Goal: Task Accomplishment & Management: Manage account settings

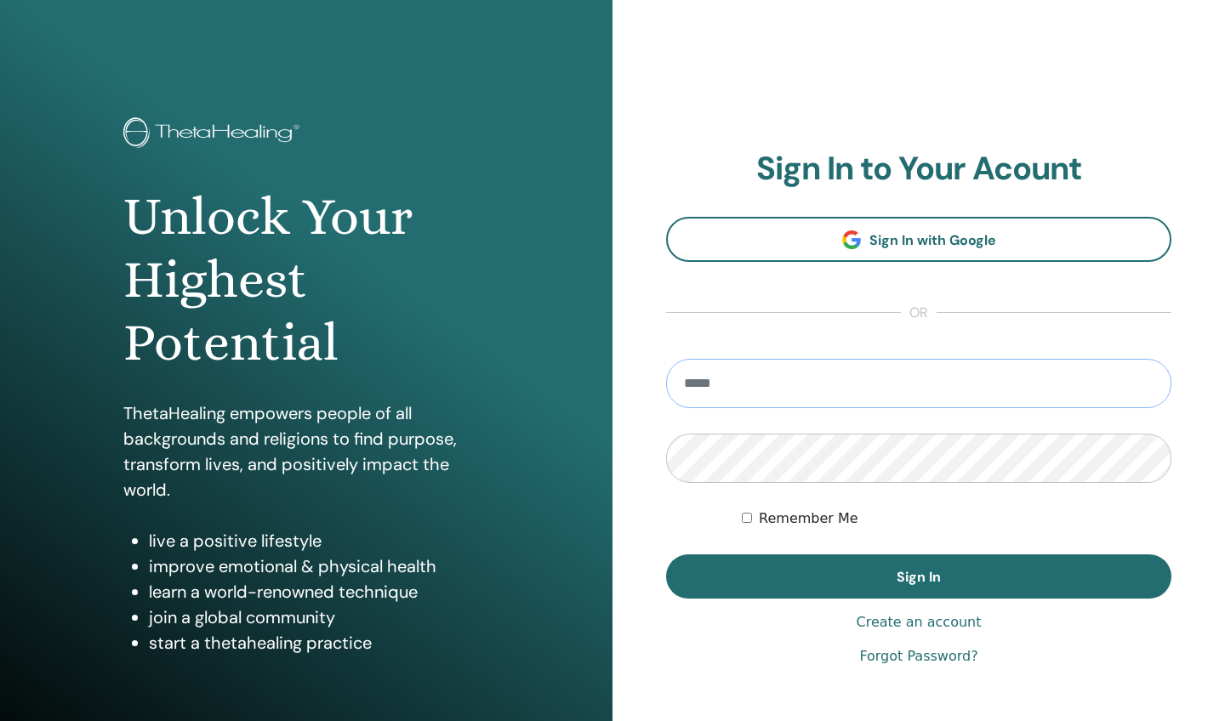
type input "**********"
click at [919, 577] on button "Sign In" at bounding box center [918, 577] width 505 height 44
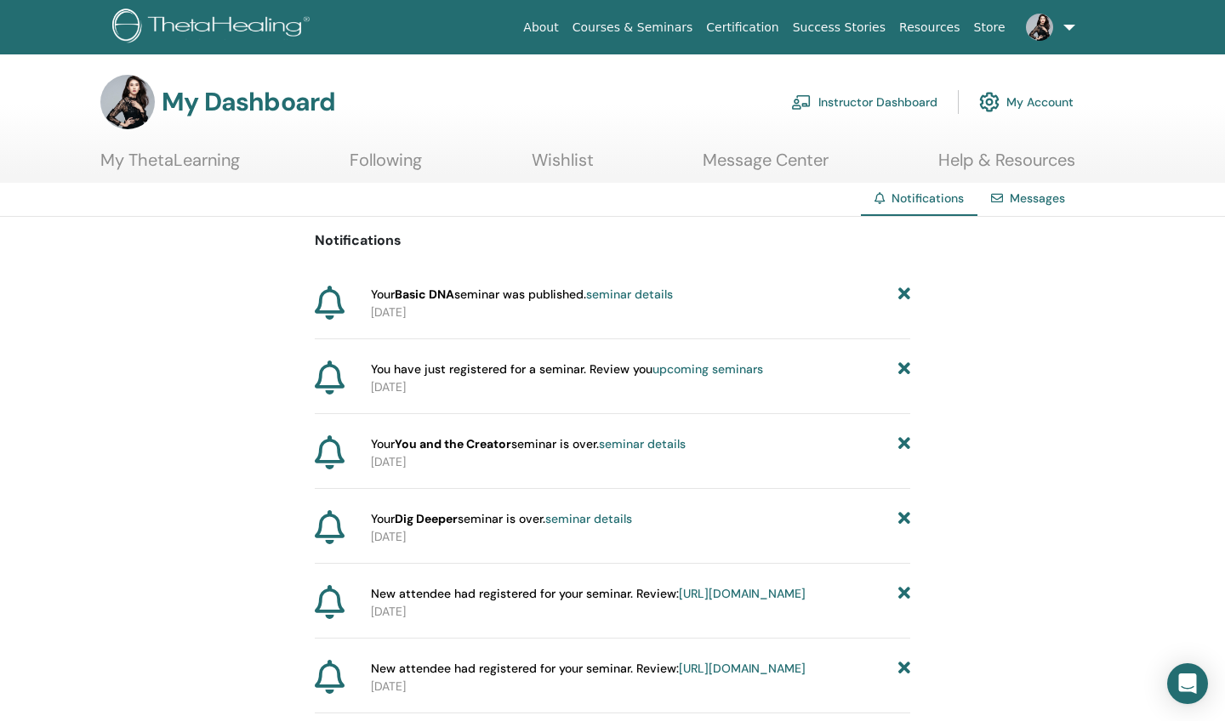
click at [901, 109] on link "Instructor Dashboard" at bounding box center [864, 101] width 146 height 37
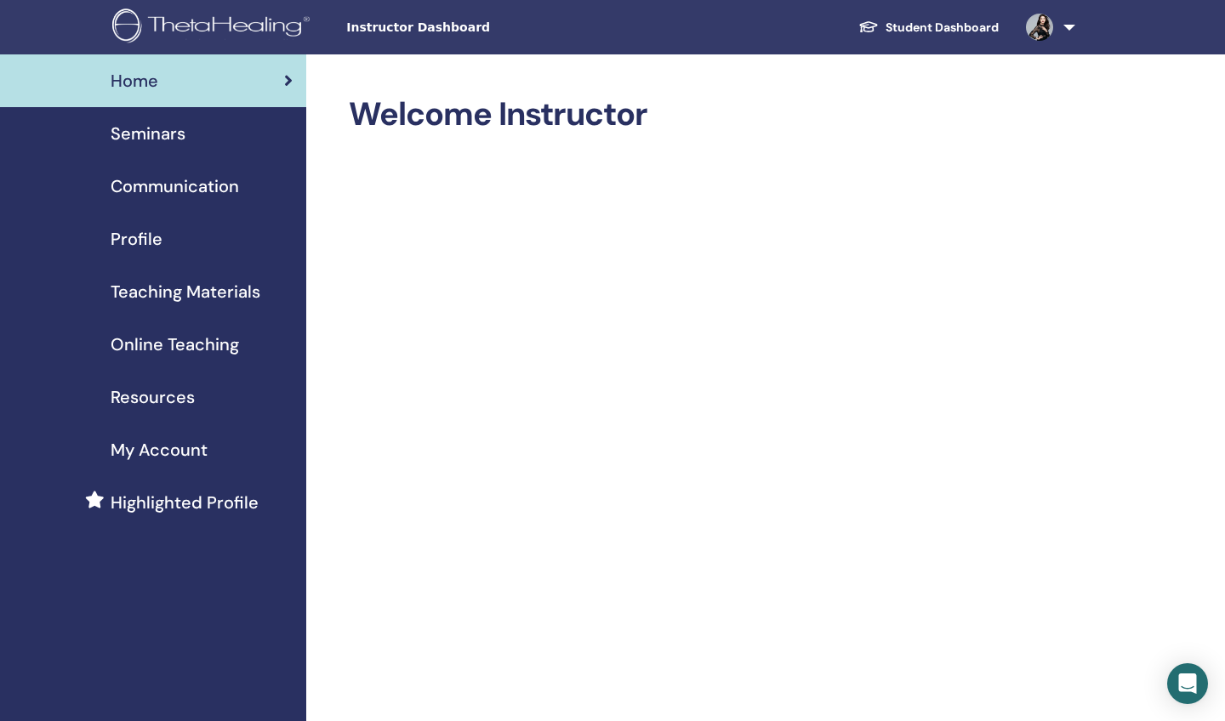
click at [127, 142] on span "Seminars" at bounding box center [148, 134] width 75 height 26
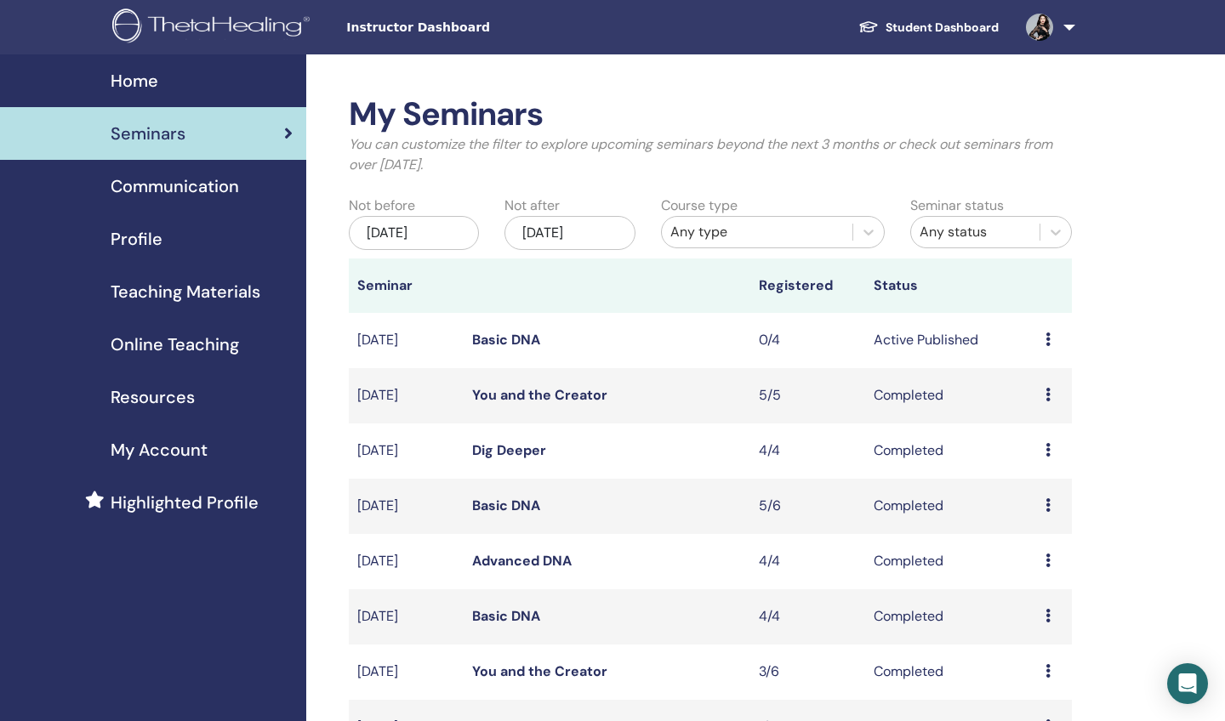
click at [497, 343] on link "Basic DNA" at bounding box center [506, 340] width 68 height 18
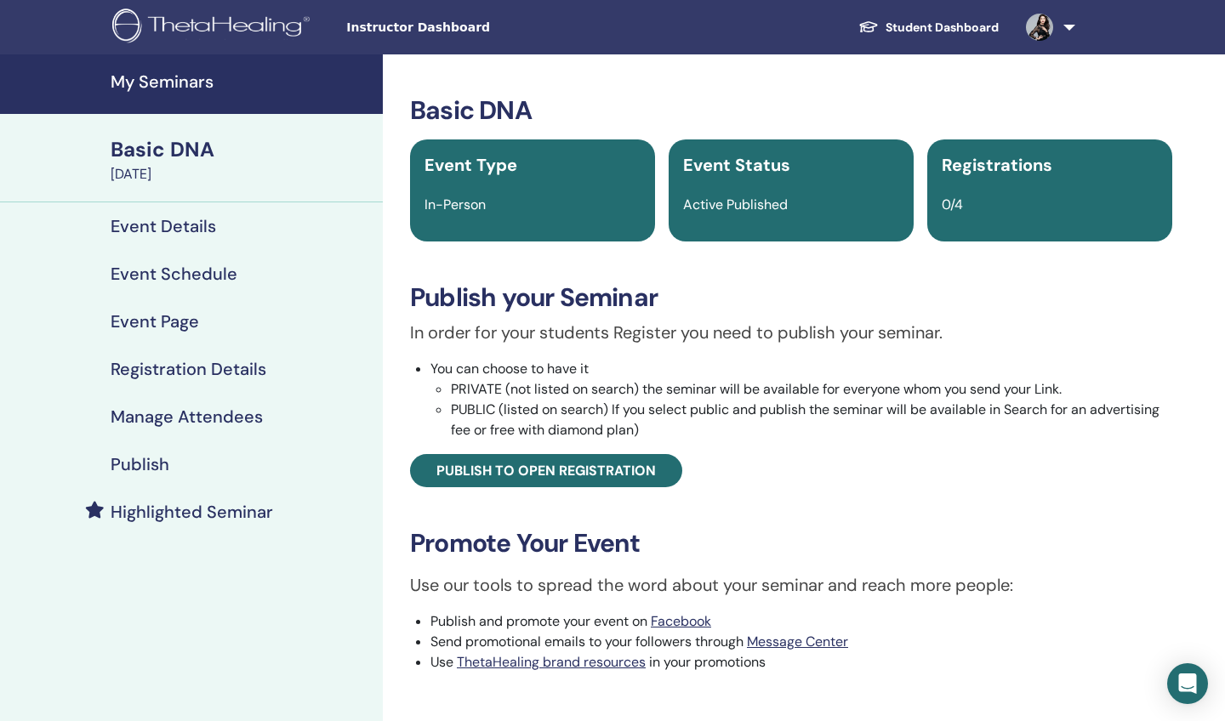
click at [162, 154] on div "Basic DNA" at bounding box center [242, 149] width 262 height 29
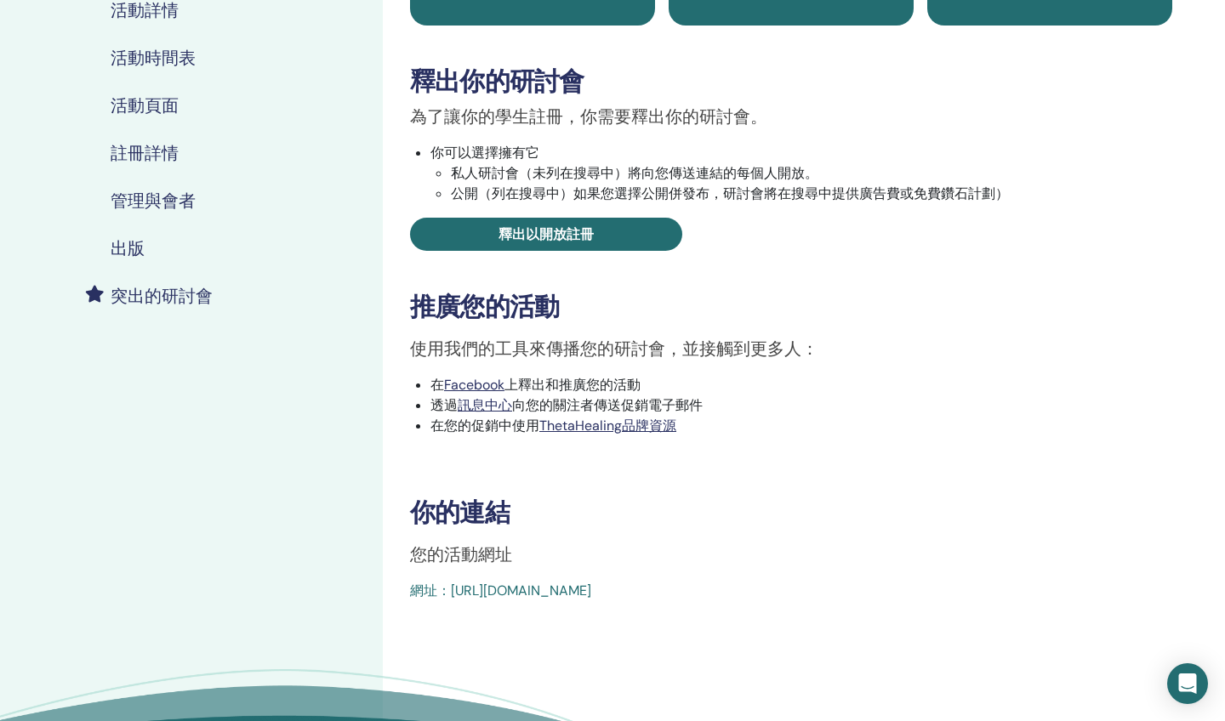
scroll to position [220, 0]
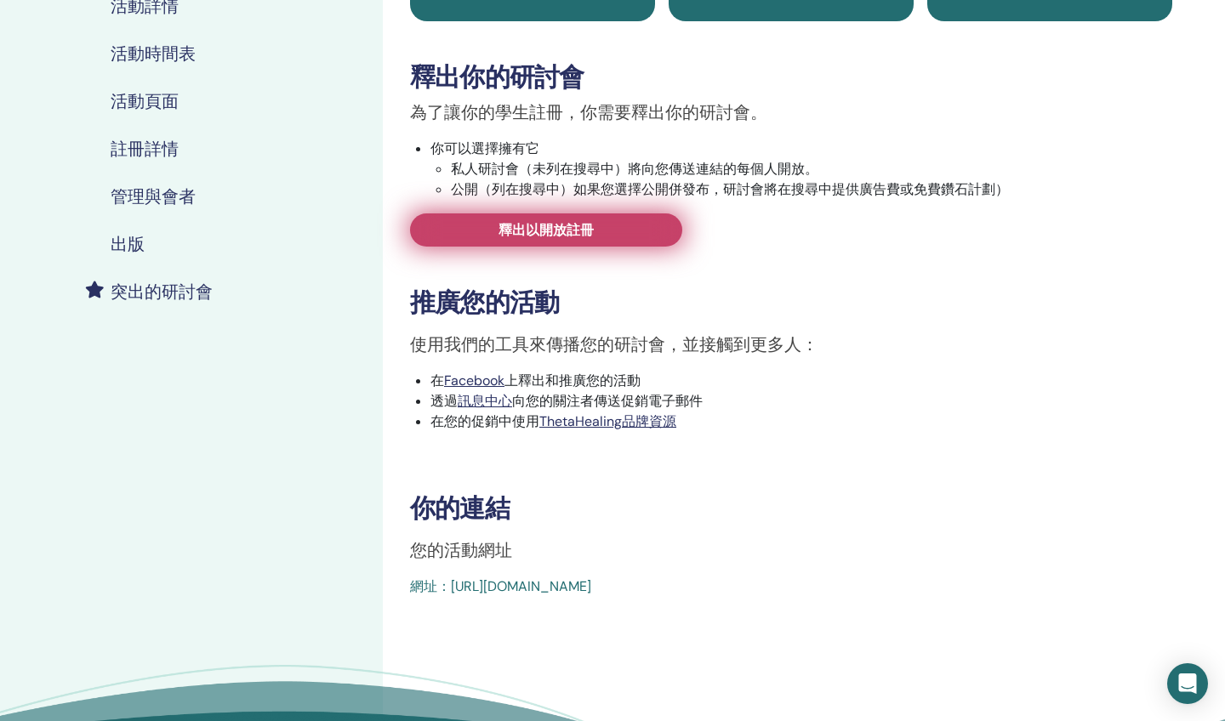
click at [659, 234] on link "釋出以開放註冊" at bounding box center [546, 230] width 272 height 33
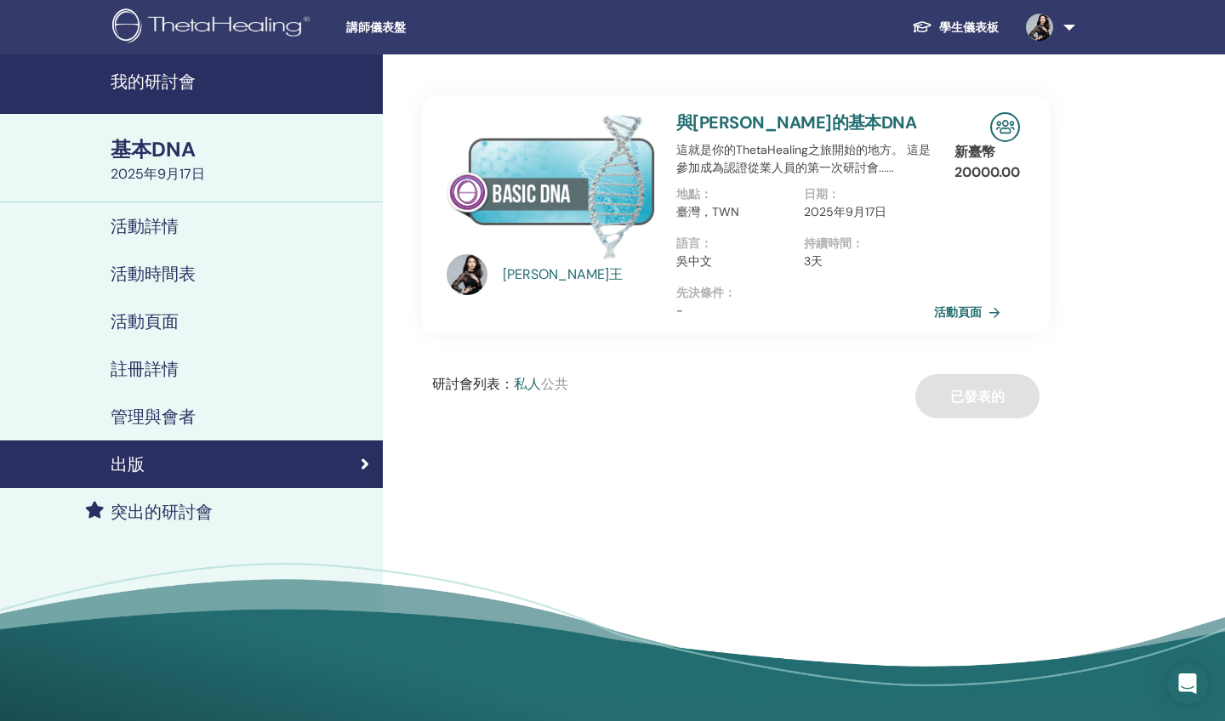
click at [941, 312] on link "活動頁面" at bounding box center [970, 312] width 73 height 26
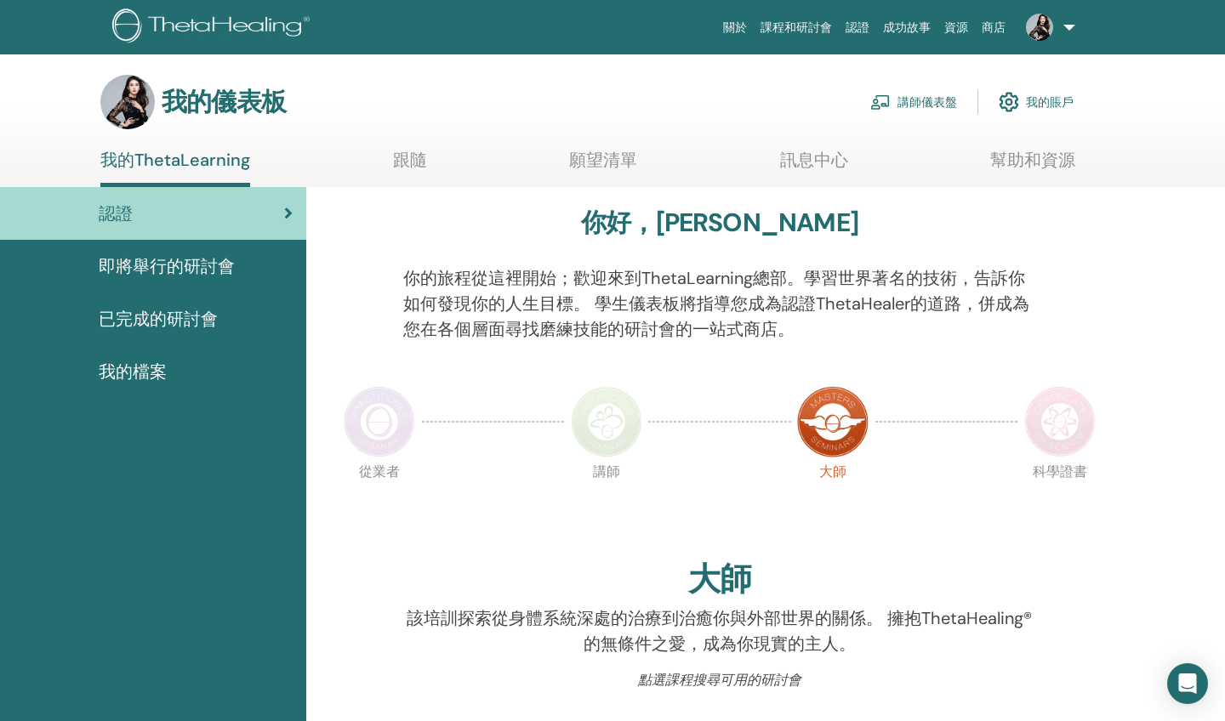
click at [896, 100] on link "講師儀表盤" at bounding box center [913, 101] width 87 height 37
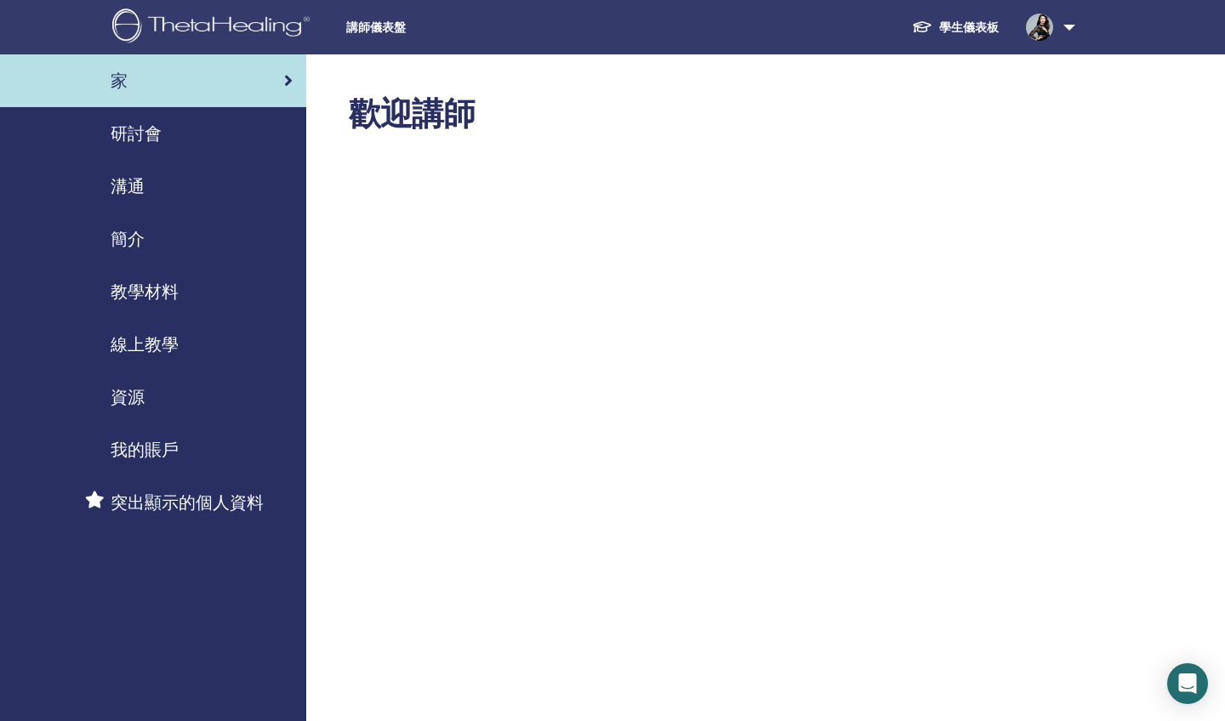
click at [178, 134] on div "研討會" at bounding box center [153, 134] width 279 height 26
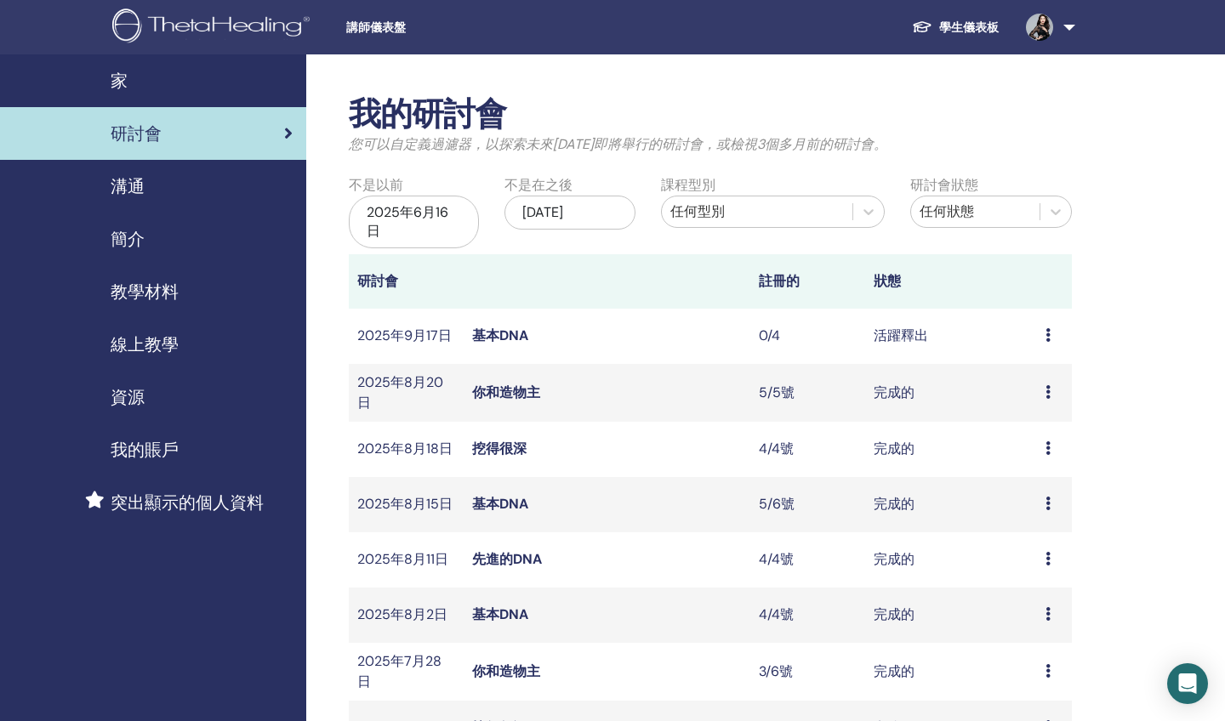
click at [486, 339] on link "基本DNA" at bounding box center [500, 336] width 56 height 18
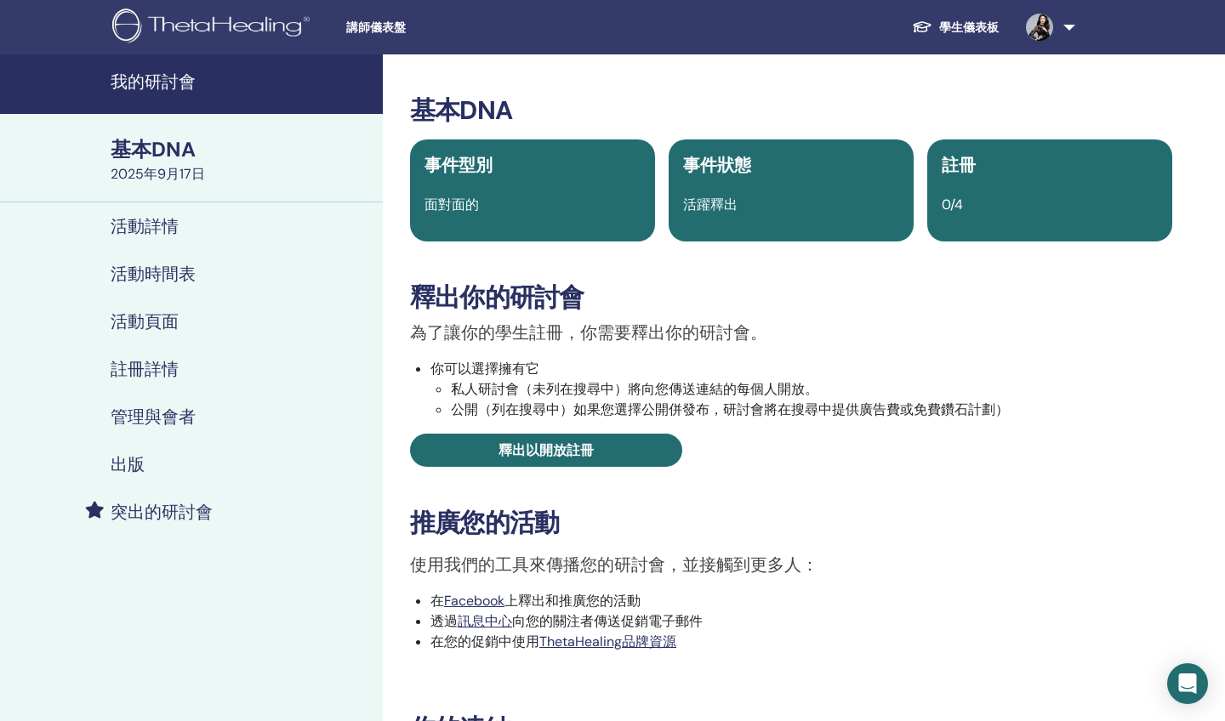
click at [170, 237] on h4 "活動詳情" at bounding box center [145, 226] width 68 height 20
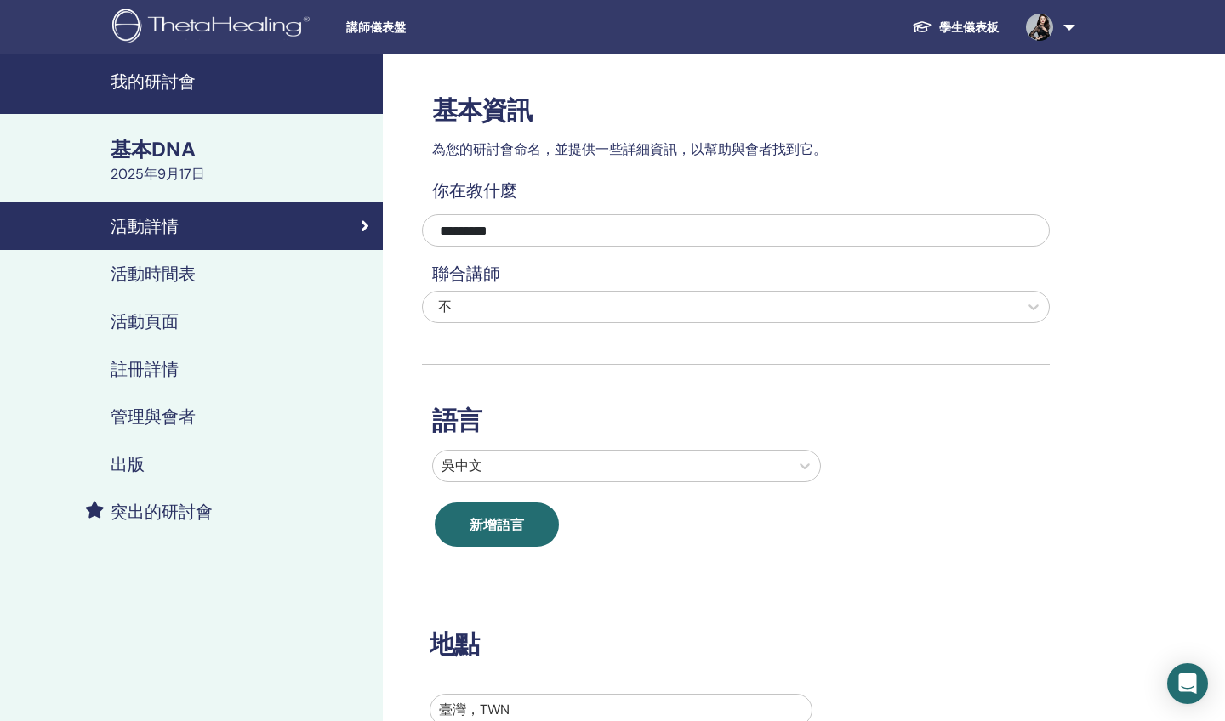
click at [168, 282] on h4 "活動時間表" at bounding box center [153, 274] width 85 height 20
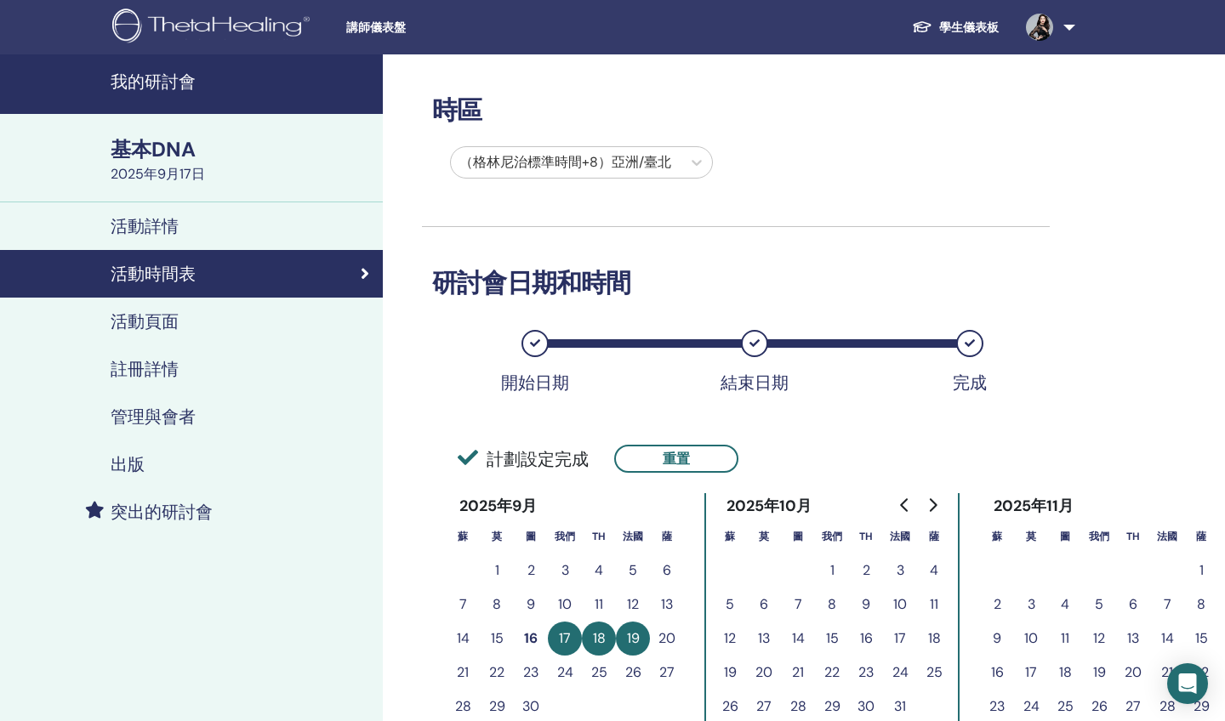
click at [162, 317] on h4 "活動頁面" at bounding box center [145, 321] width 68 height 20
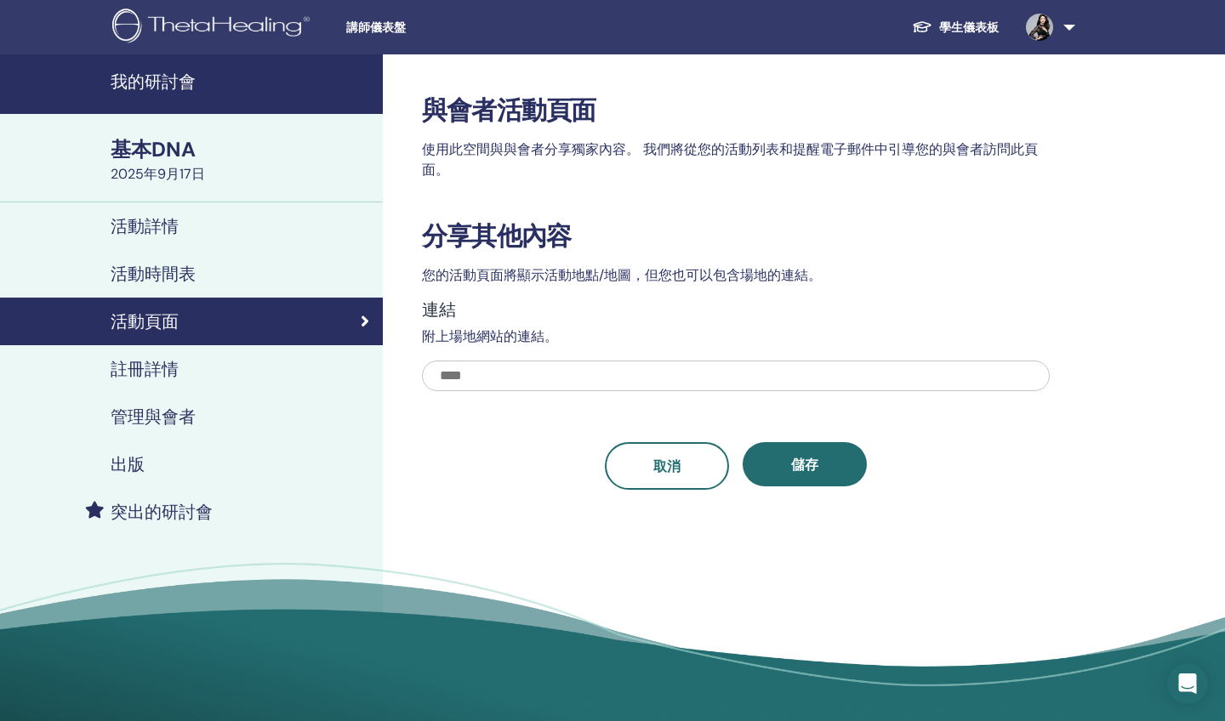
click at [979, 28] on link "學生儀表板" at bounding box center [955, 27] width 114 height 31
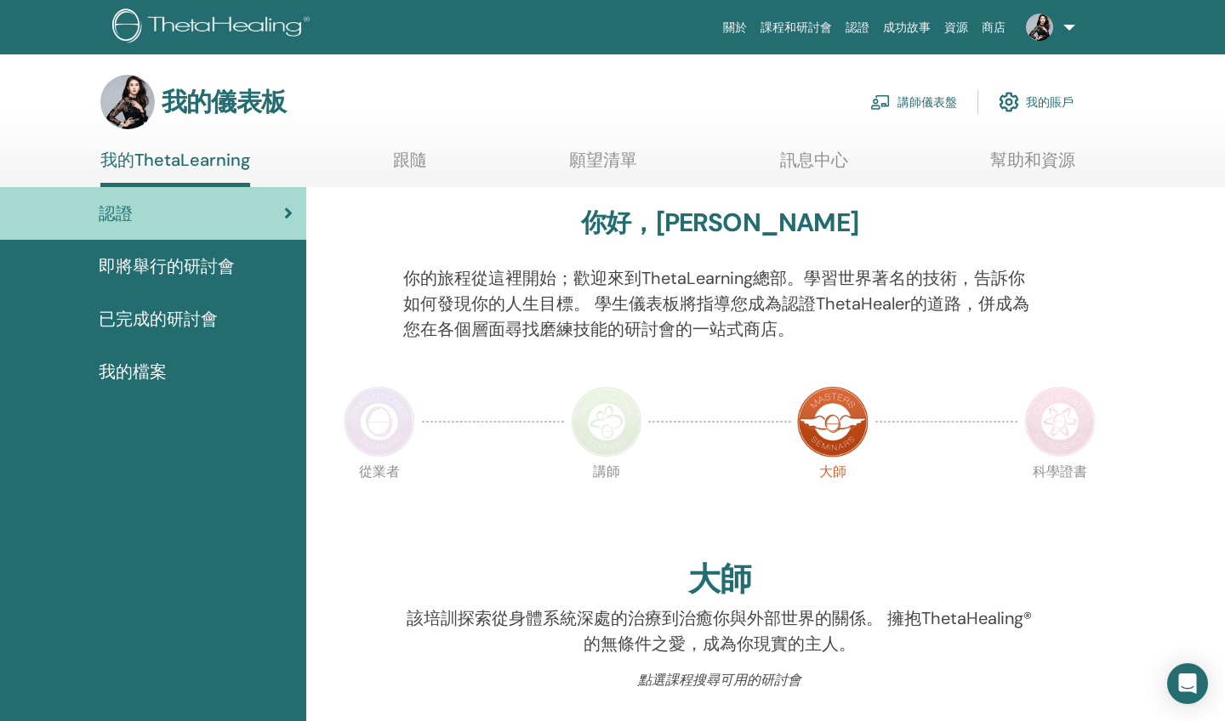
click at [915, 106] on link "講師儀表盤" at bounding box center [913, 101] width 87 height 37
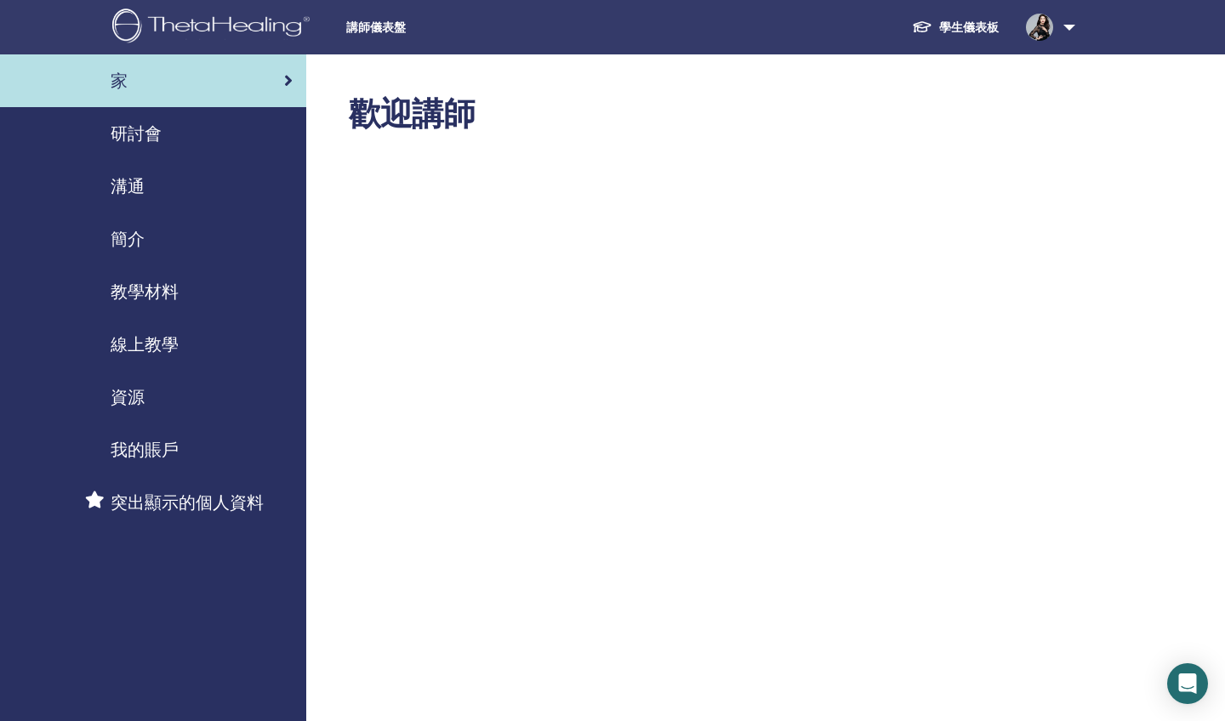
click at [175, 124] on div "研討會" at bounding box center [153, 134] width 279 height 26
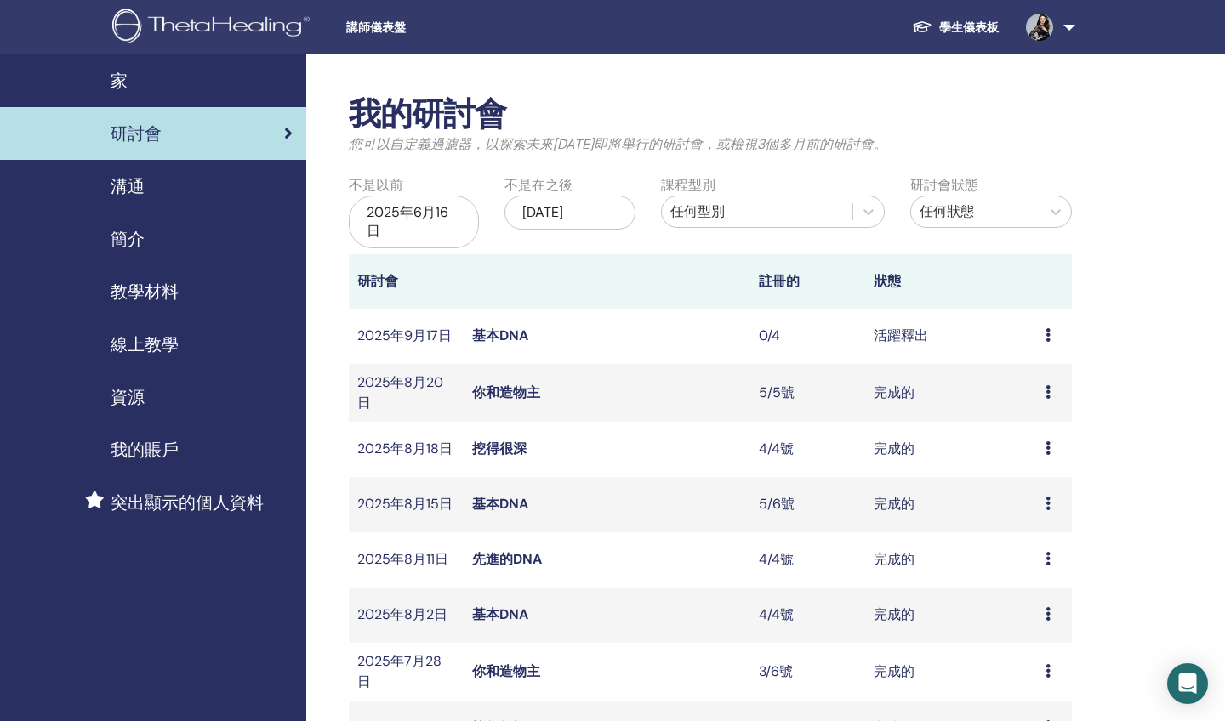
click at [977, 23] on link "學生儀表板" at bounding box center [955, 27] width 114 height 31
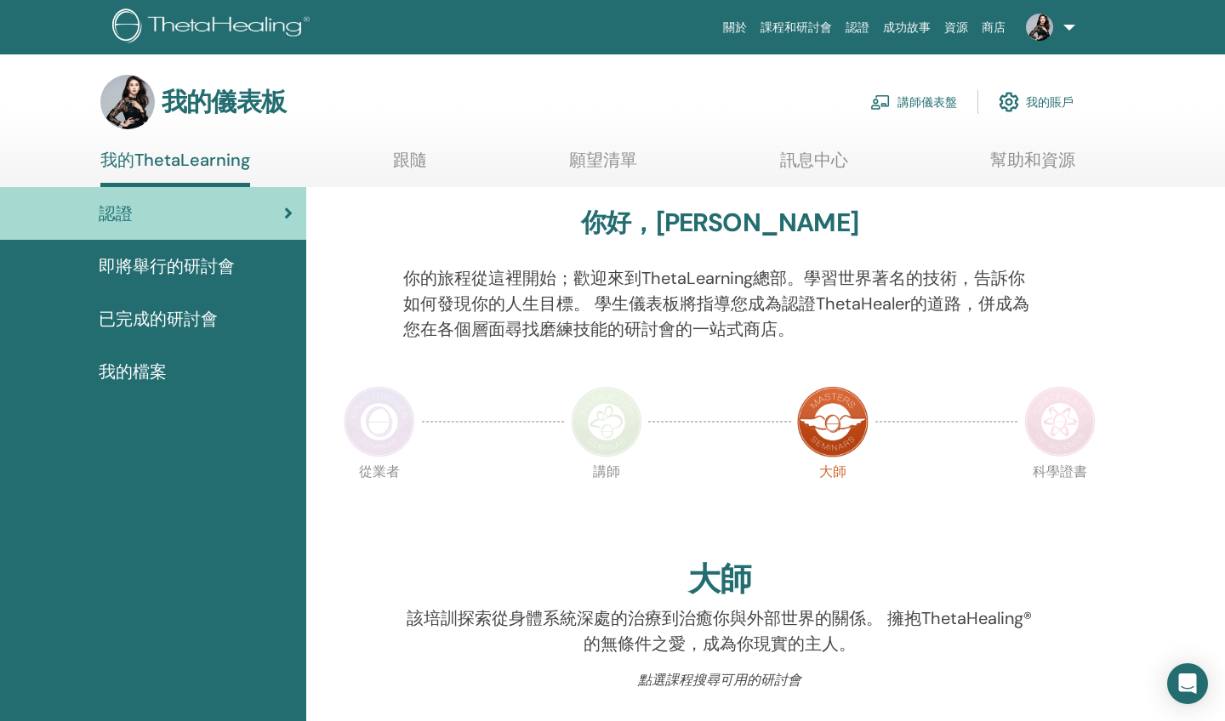
click at [906, 97] on link "講師儀表盤" at bounding box center [913, 101] width 87 height 37
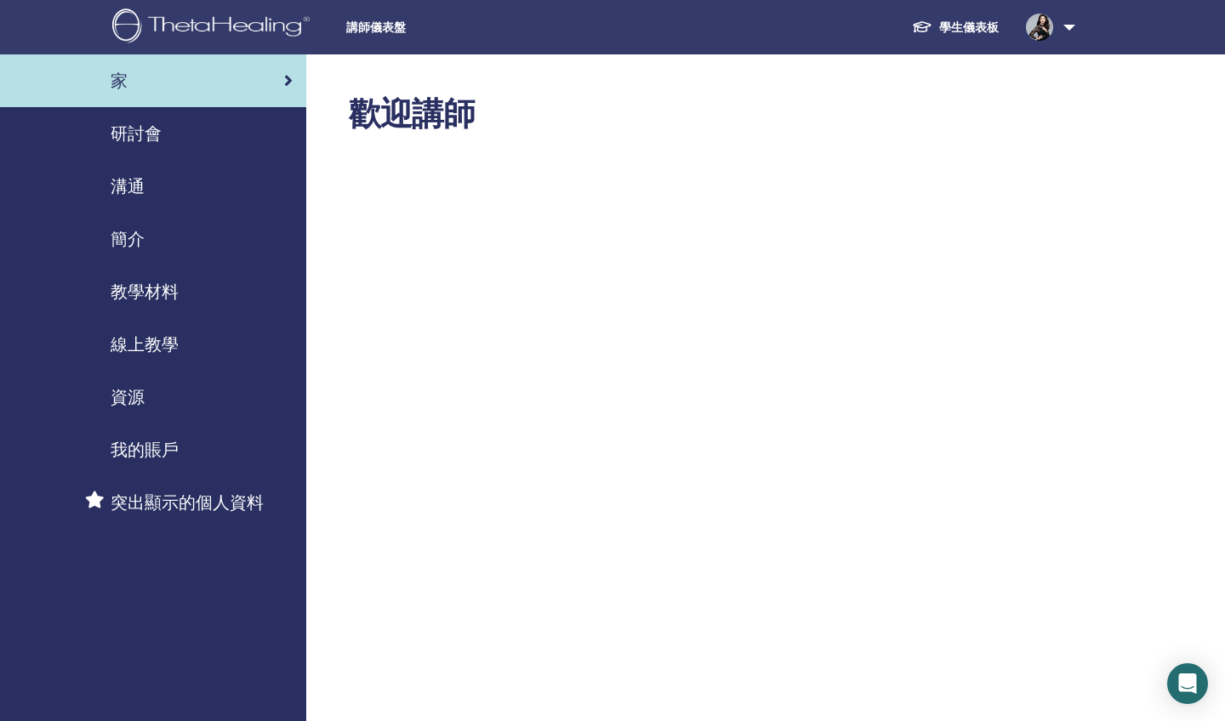
click at [140, 134] on span "研討會" at bounding box center [136, 134] width 51 height 26
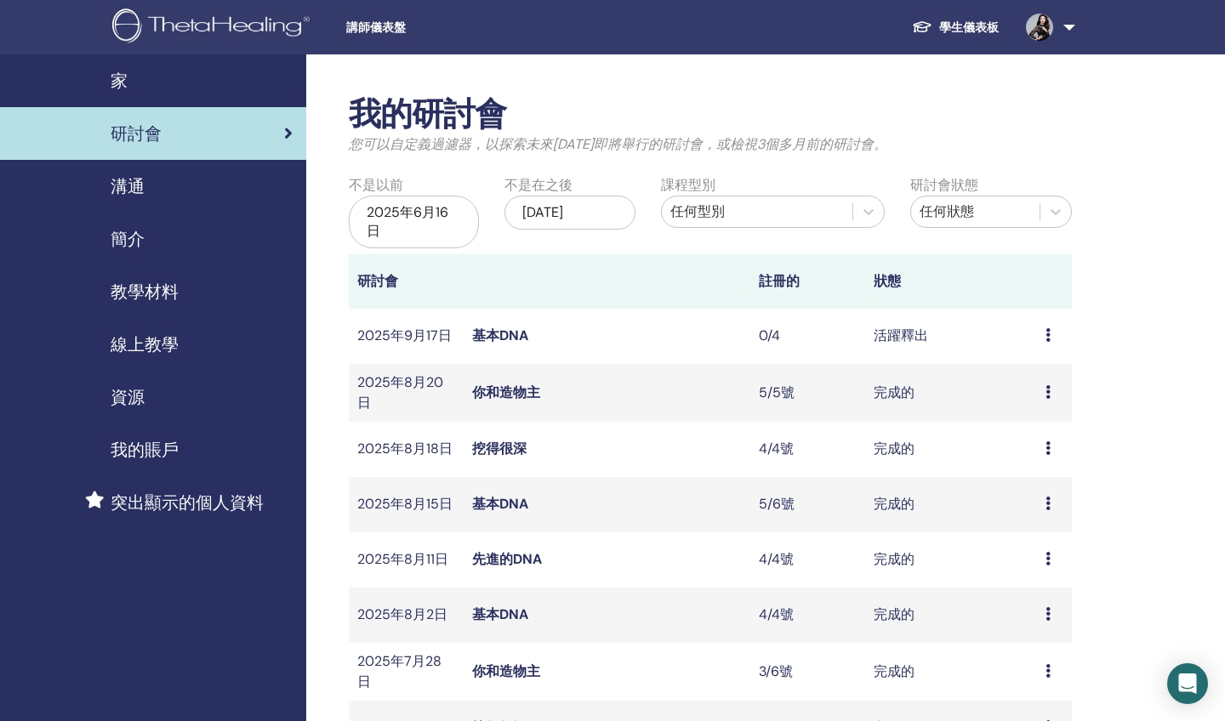
click at [130, 169] on link "溝通" at bounding box center [153, 186] width 306 height 53
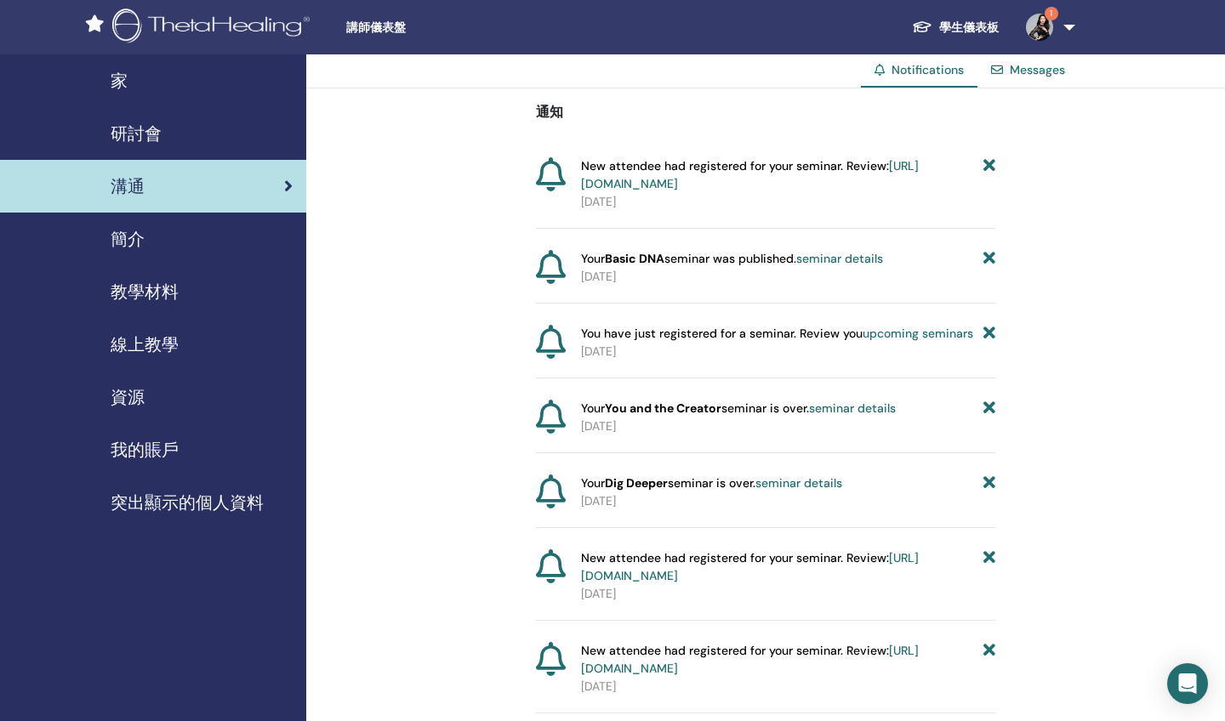
click at [151, 145] on span "研討會" at bounding box center [136, 134] width 51 height 26
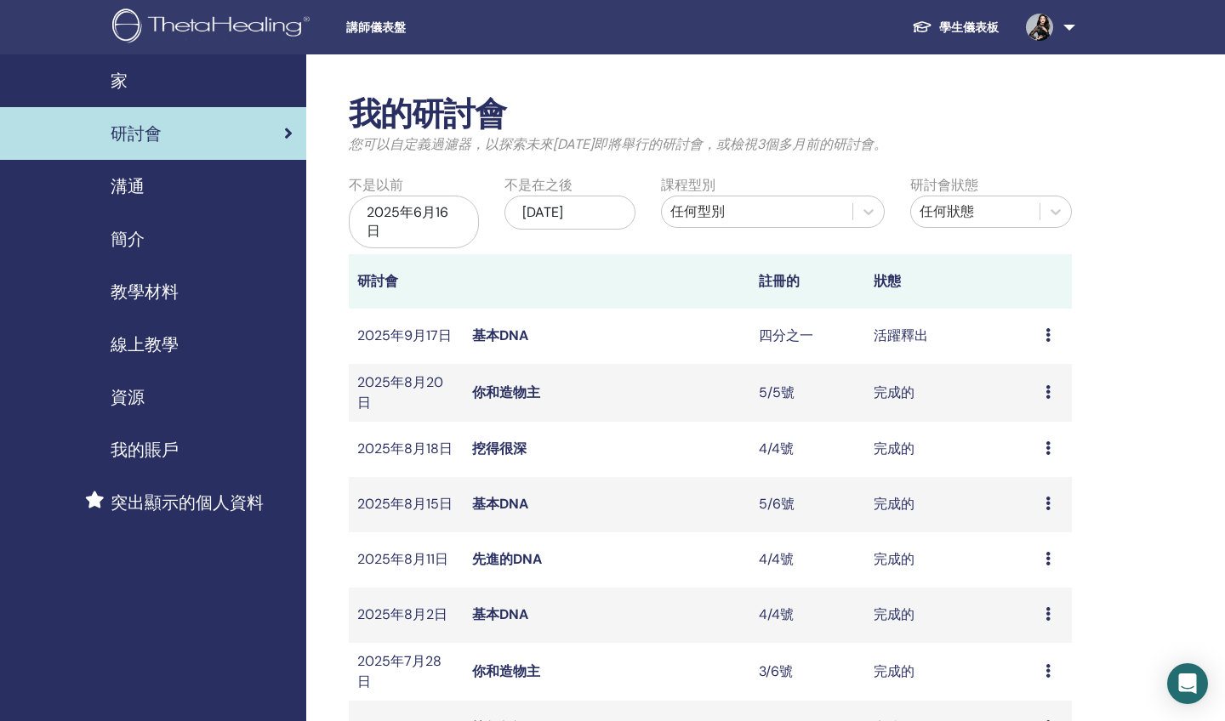
click at [502, 333] on link "基本DNA" at bounding box center [500, 336] width 56 height 18
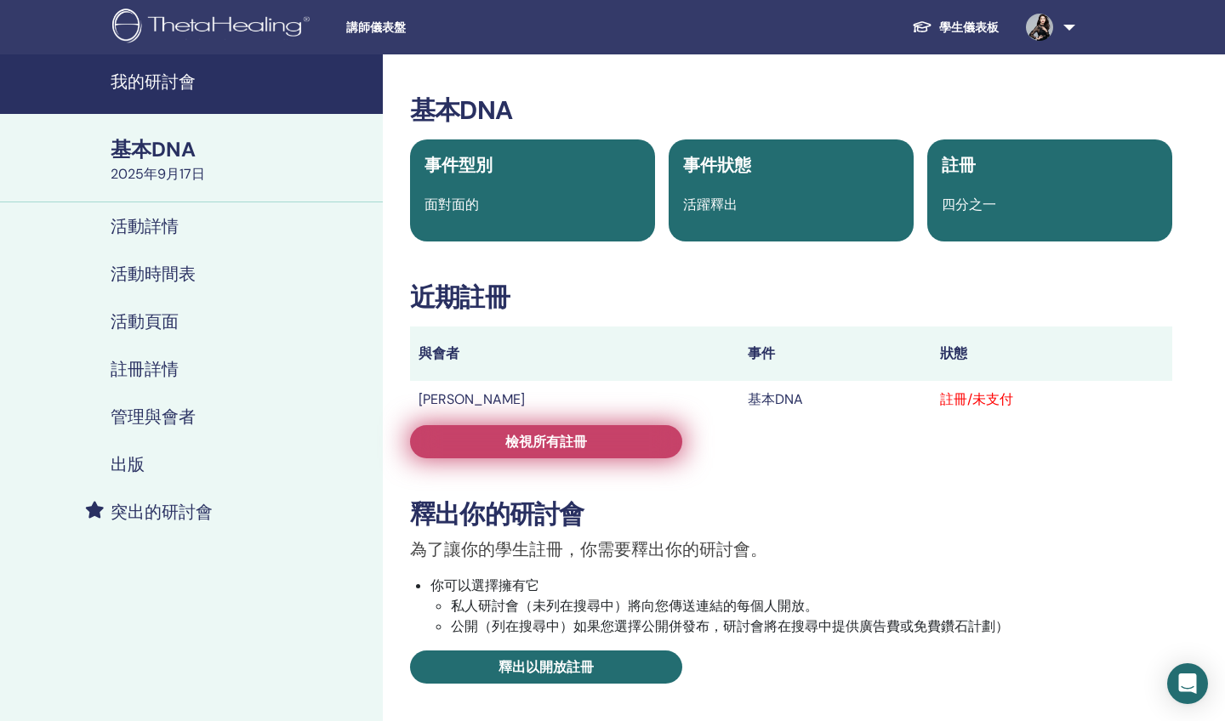
click at [536, 439] on span "檢視所有註冊" at bounding box center [546, 442] width 82 height 18
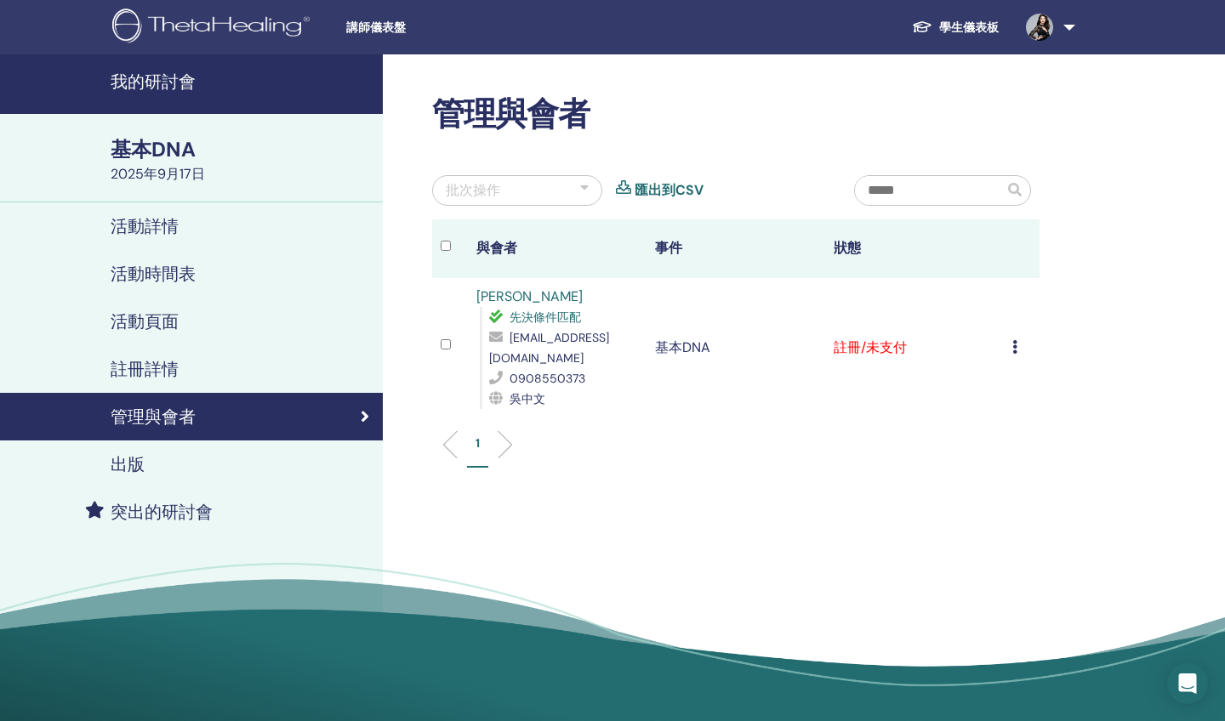
click at [1017, 349] on icon at bounding box center [1014, 347] width 5 height 14
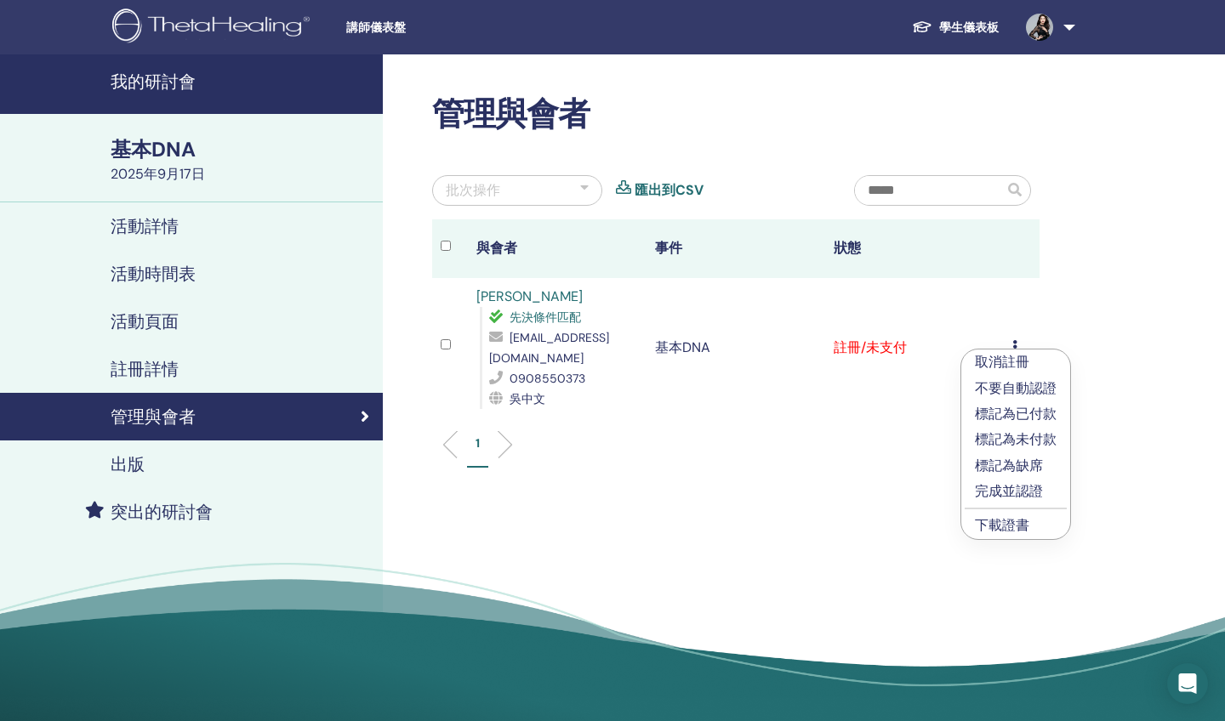
click at [1029, 413] on p "標記為已付款" at bounding box center [1016, 414] width 82 height 20
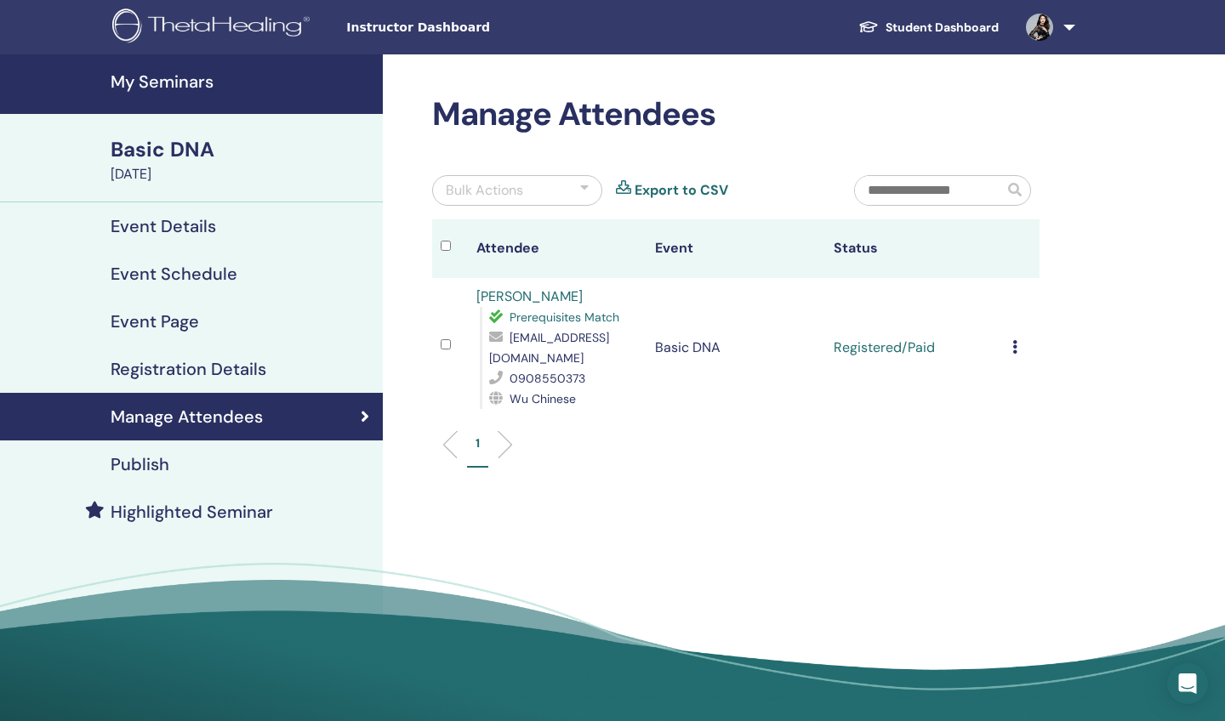
click at [192, 22] on img at bounding box center [213, 28] width 203 height 38
